Goal: Task Accomplishment & Management: Manage account settings

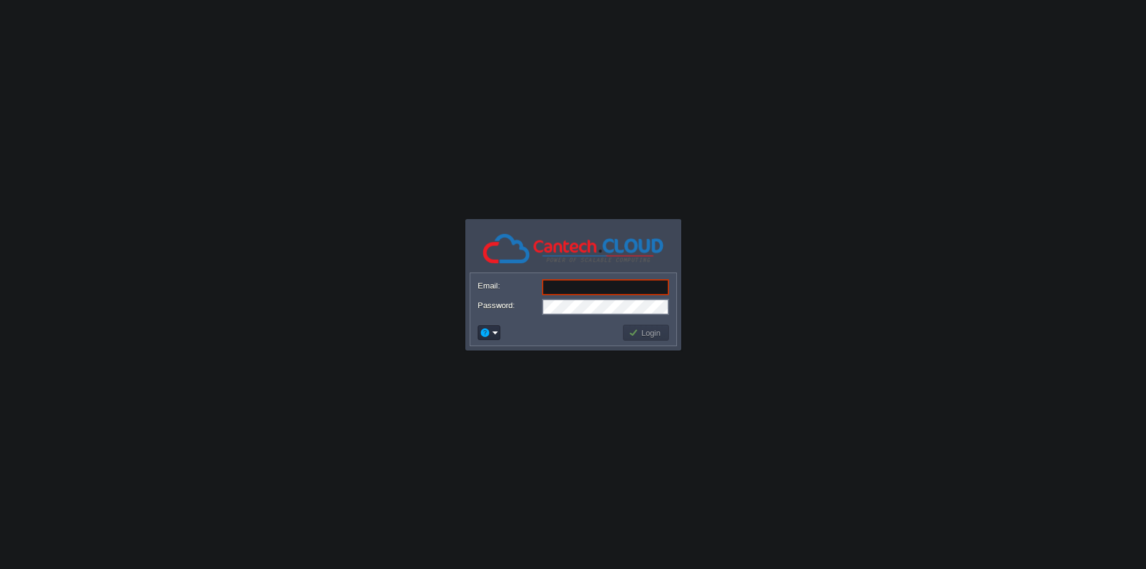
type input "[EMAIL_ADDRESS][DOMAIN_NAME]"
click at [637, 332] on button "Login" at bounding box center [647, 332] width 36 height 11
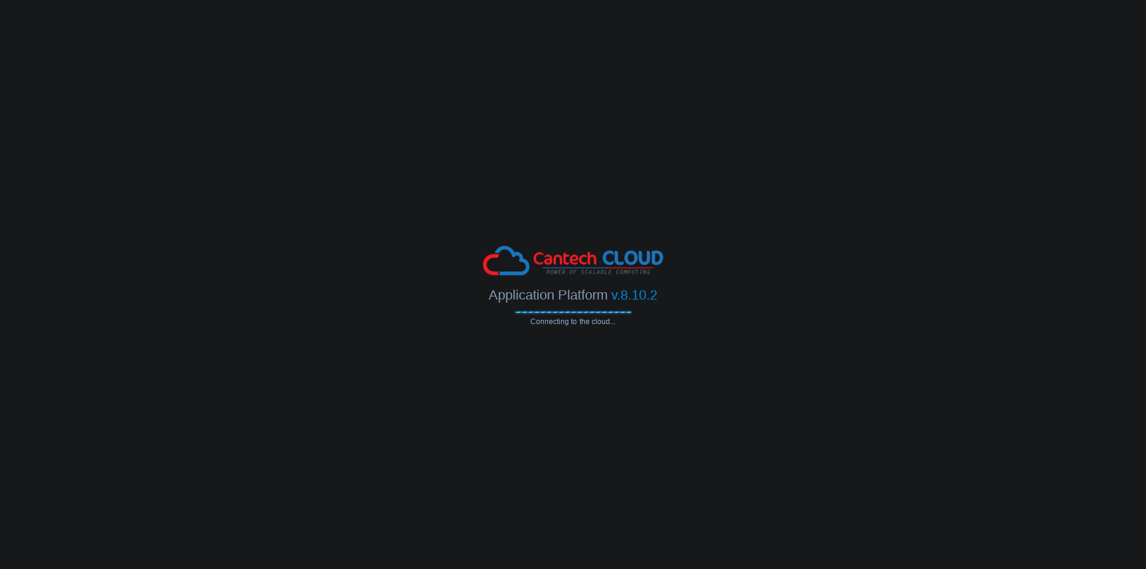
click at [811, 553] on body "Application Platform v.8.10.2 Connecting to the cloud... Email: [EMAIL_ADDRESS]…" at bounding box center [573, 284] width 1146 height 569
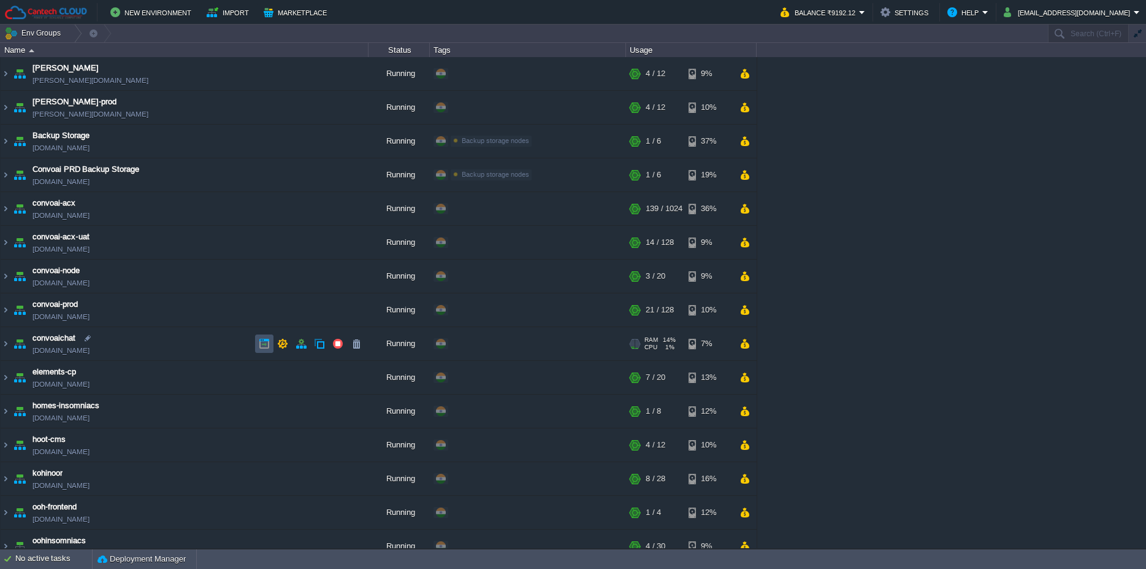
click at [266, 344] on button "button" at bounding box center [264, 343] width 11 height 11
click at [5, 348] on img at bounding box center [6, 343] width 10 height 33
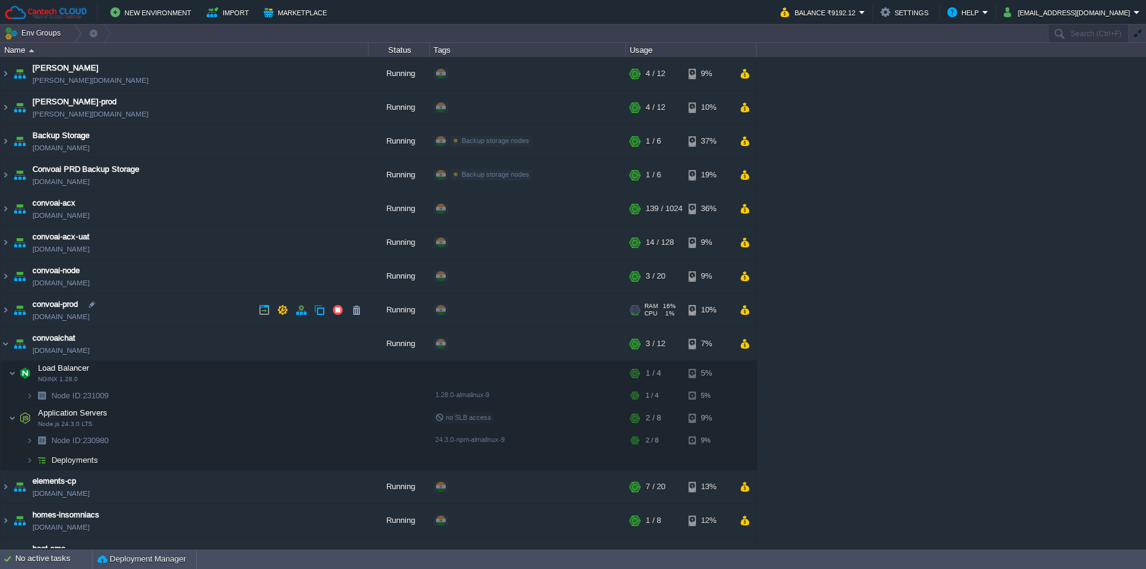
scroll to position [177, 0]
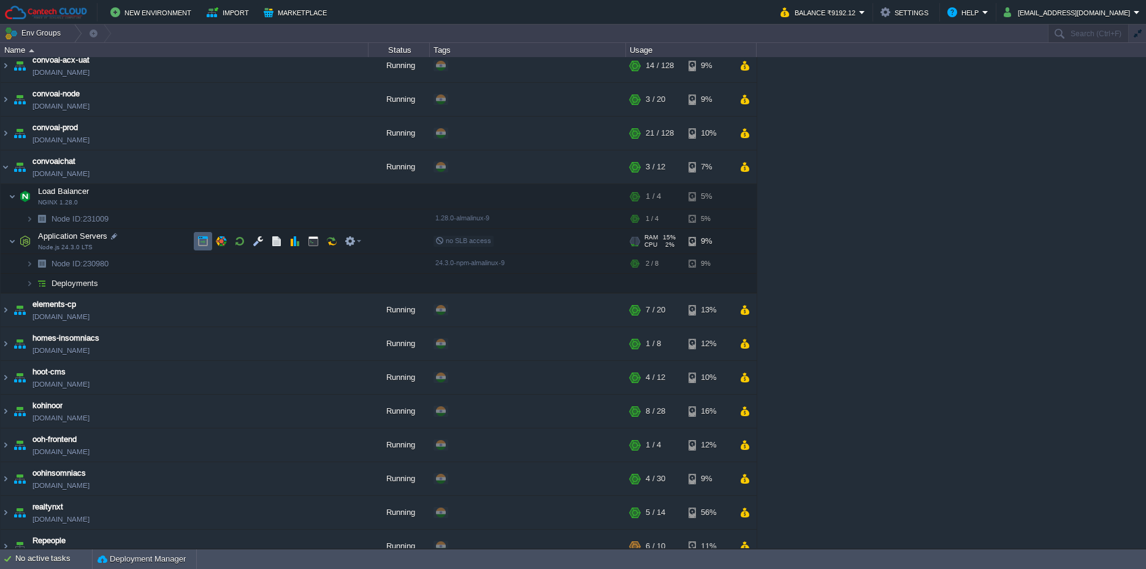
click at [198, 247] on td at bounding box center [203, 241] width 18 height 18
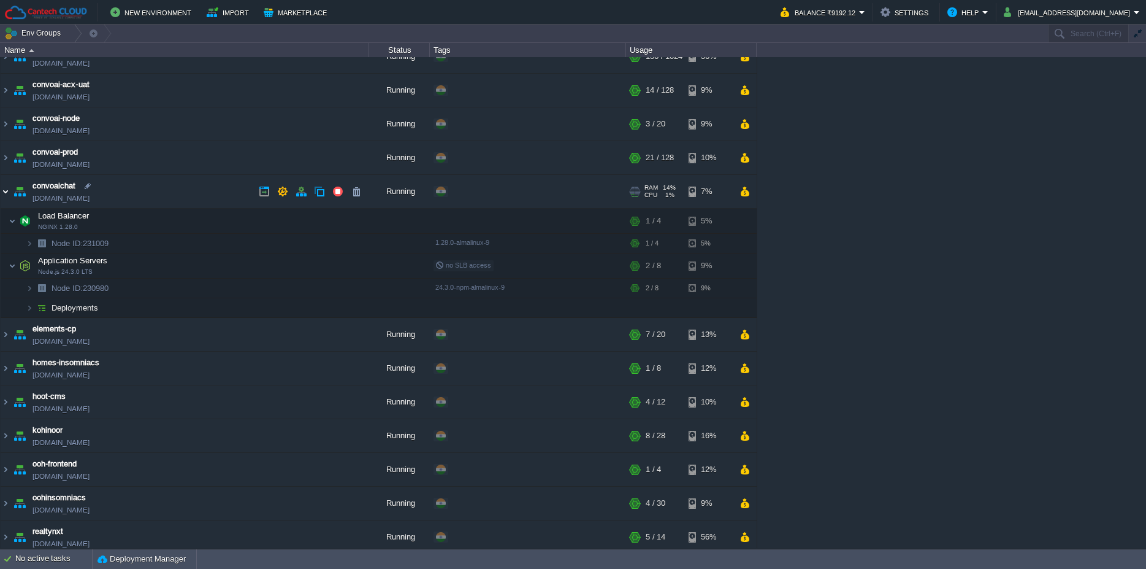
click at [8, 193] on img at bounding box center [6, 191] width 10 height 33
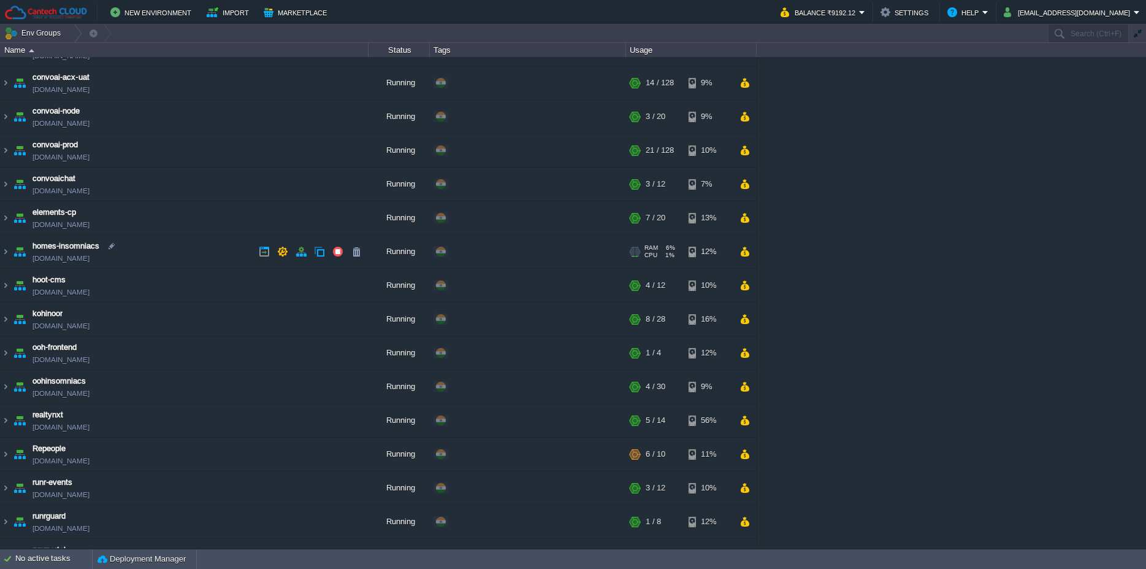
scroll to position [101, 0]
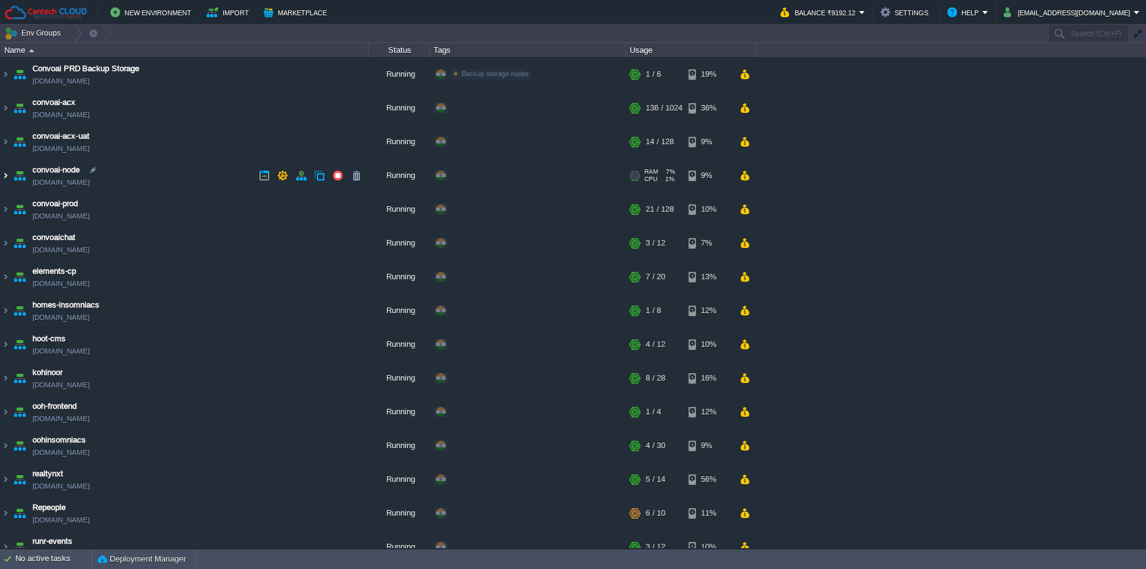
click at [5, 171] on img at bounding box center [6, 175] width 10 height 33
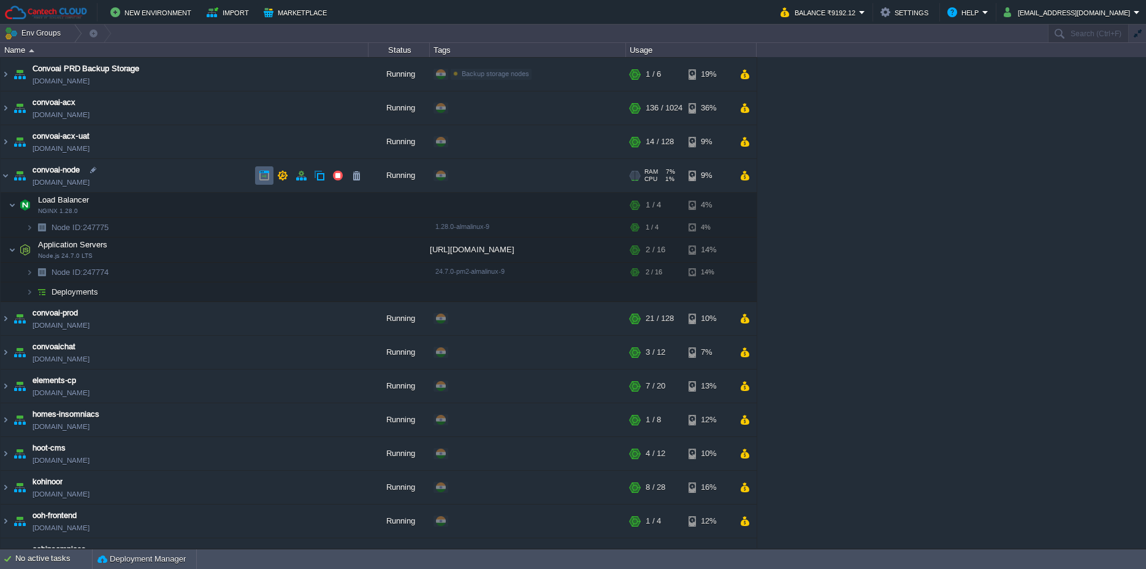
click at [257, 172] on td at bounding box center [264, 175] width 18 height 18
click at [209, 255] on td at bounding box center [203, 249] width 18 height 18
click at [280, 169] on td at bounding box center [283, 175] width 18 height 18
click at [282, 172] on button "button" at bounding box center [282, 175] width 11 height 11
click at [27, 277] on img at bounding box center [29, 272] width 7 height 19
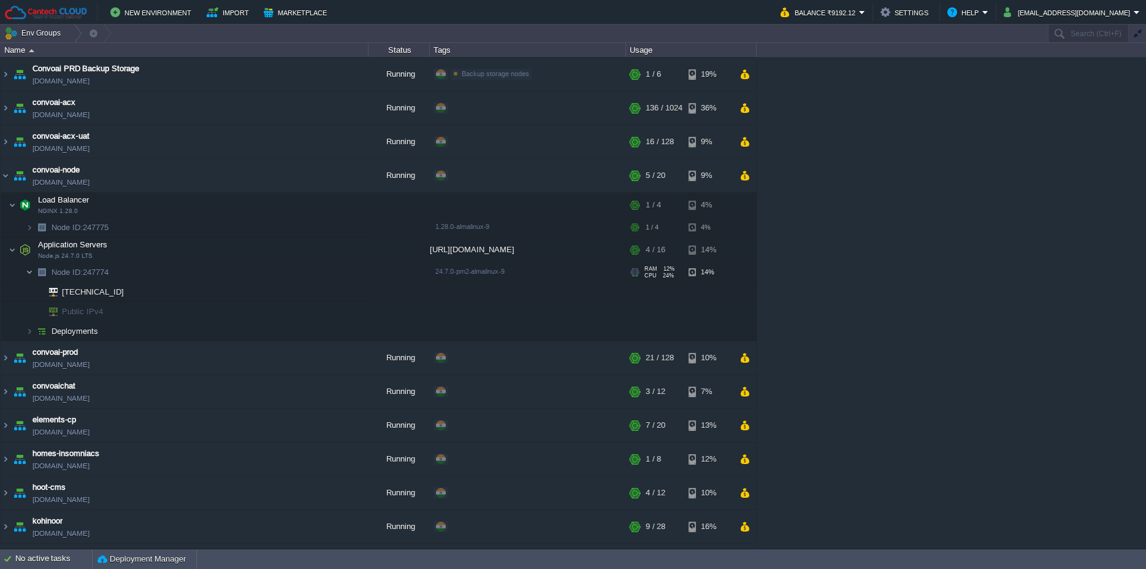
click at [27, 277] on img at bounding box center [29, 272] width 7 height 19
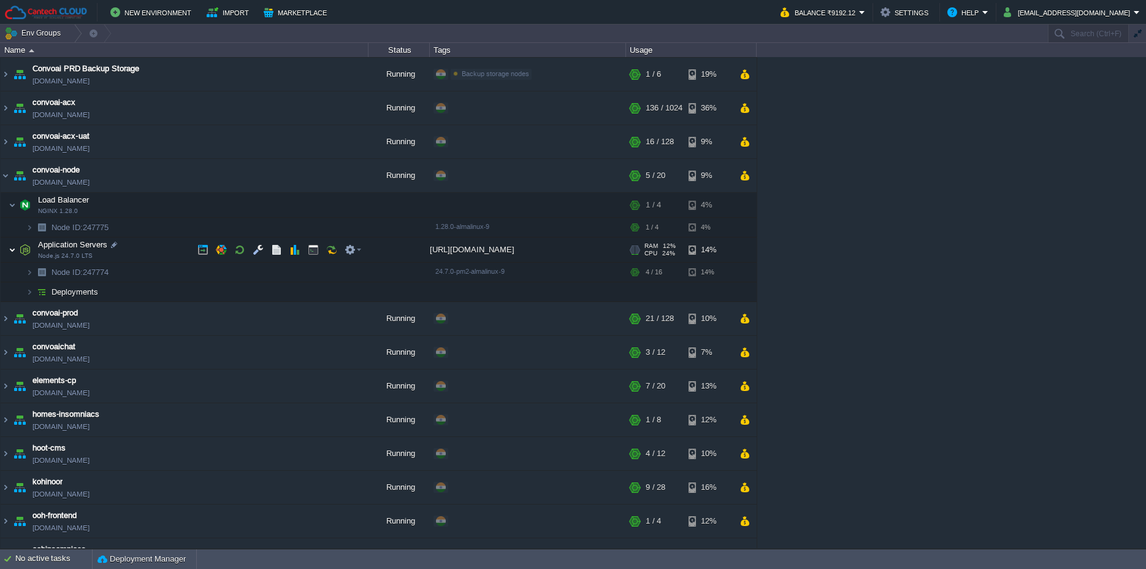
click at [10, 250] on img at bounding box center [12, 249] width 7 height 25
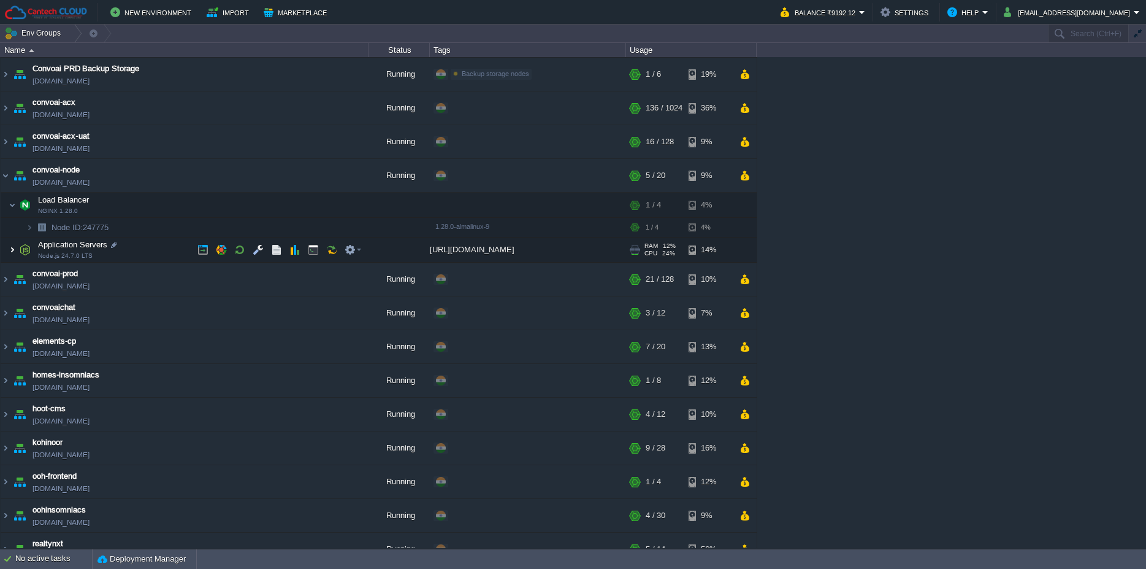
click at [10, 250] on img at bounding box center [12, 249] width 7 height 25
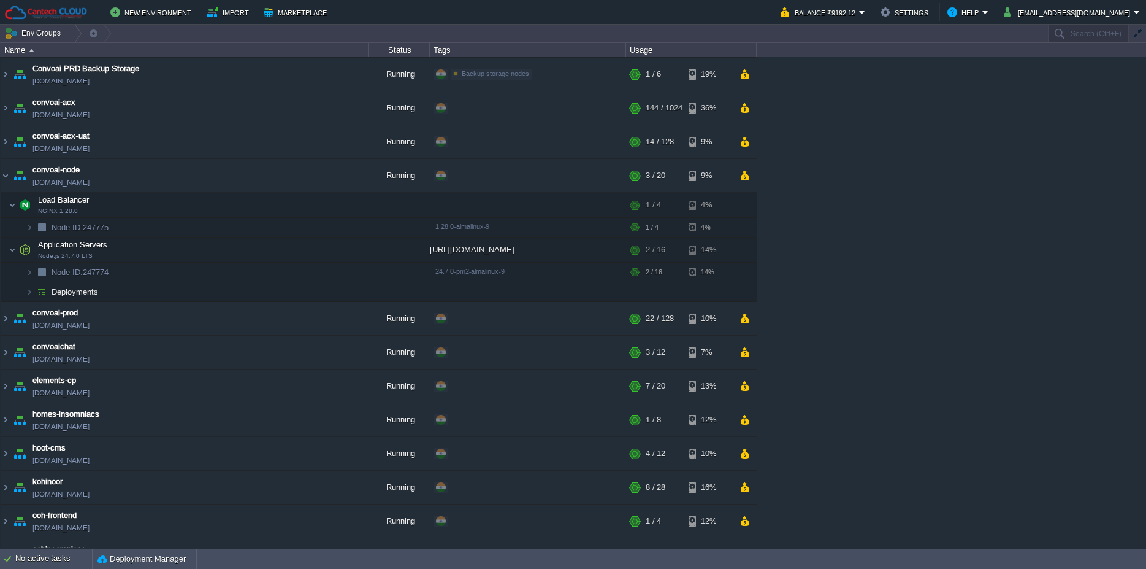
click at [947, 202] on div "[PERSON_NAME] [PERSON_NAME][DOMAIN_NAME] Running + Add to Env Group RAM 28% CPU…" at bounding box center [573, 302] width 1146 height 491
click at [6, 177] on img at bounding box center [6, 175] width 10 height 33
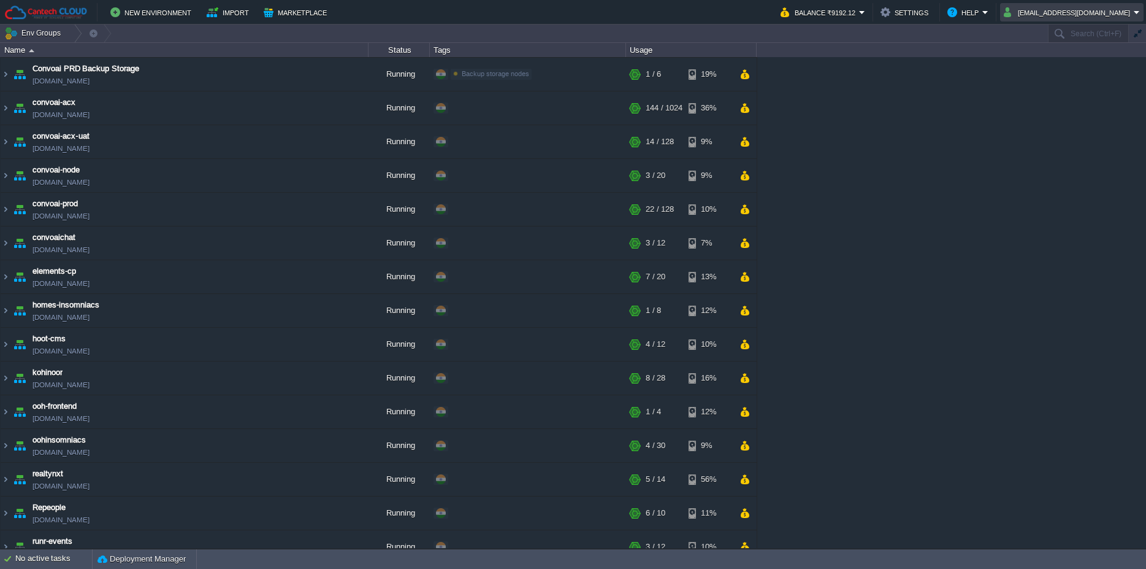
click at [1072, 6] on button "[EMAIL_ADDRESS][DOMAIN_NAME]" at bounding box center [1069, 12] width 130 height 15
click at [1083, 70] on link "Sign out" at bounding box center [1089, 64] width 104 height 13
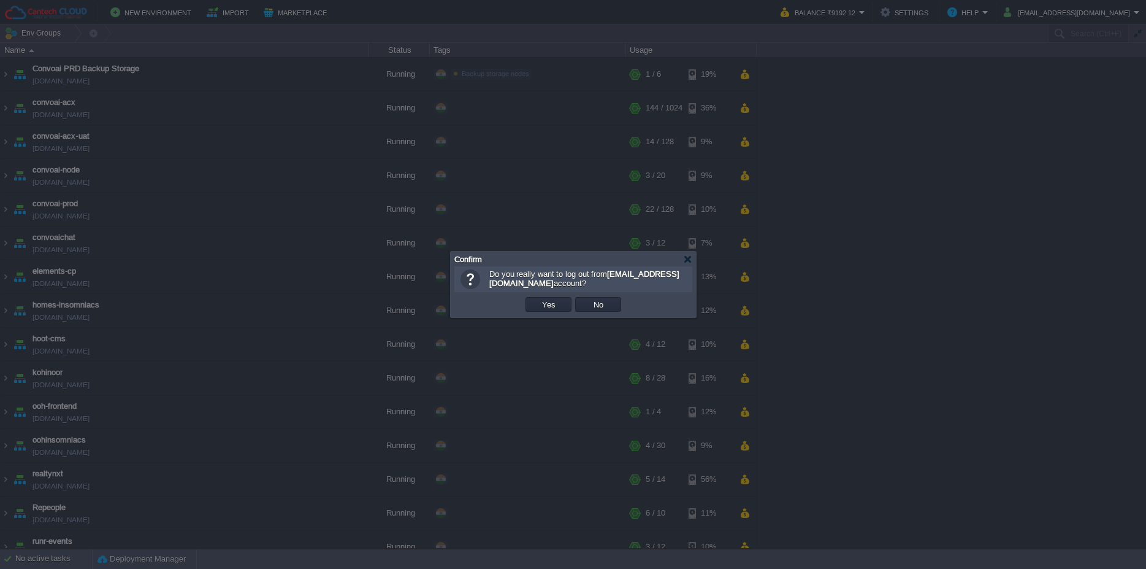
click at [558, 297] on td "Yes" at bounding box center [549, 304] width 50 height 18
click at [559, 306] on td "Yes" at bounding box center [549, 304] width 46 height 15
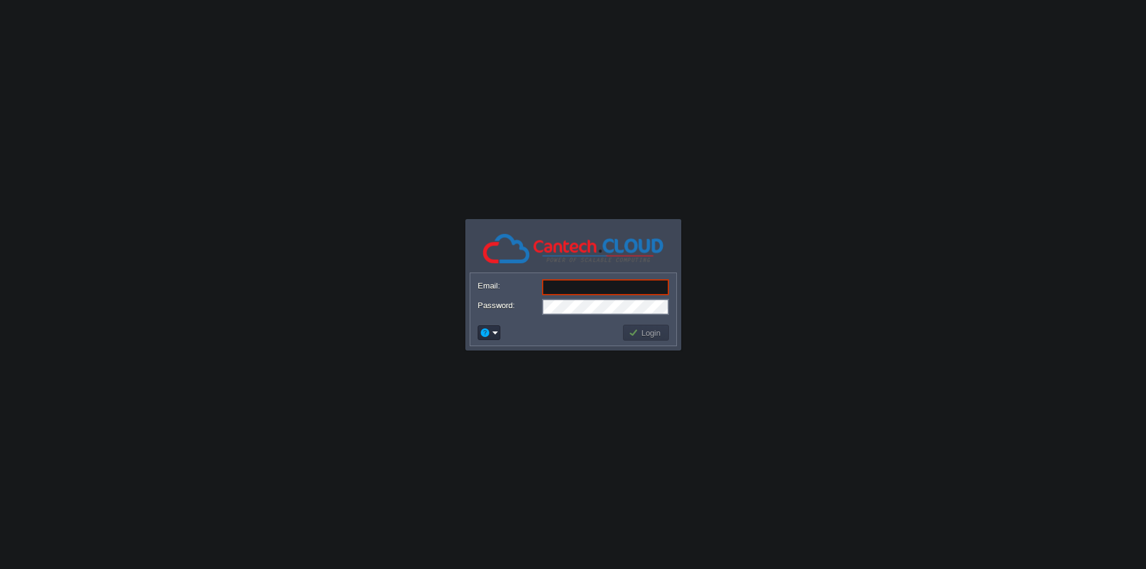
click at [831, 308] on body "Application Platform v.8.10.2 Email: Password: Login" at bounding box center [573, 284] width 1146 height 569
